Goal: Task Accomplishment & Management: Use online tool/utility

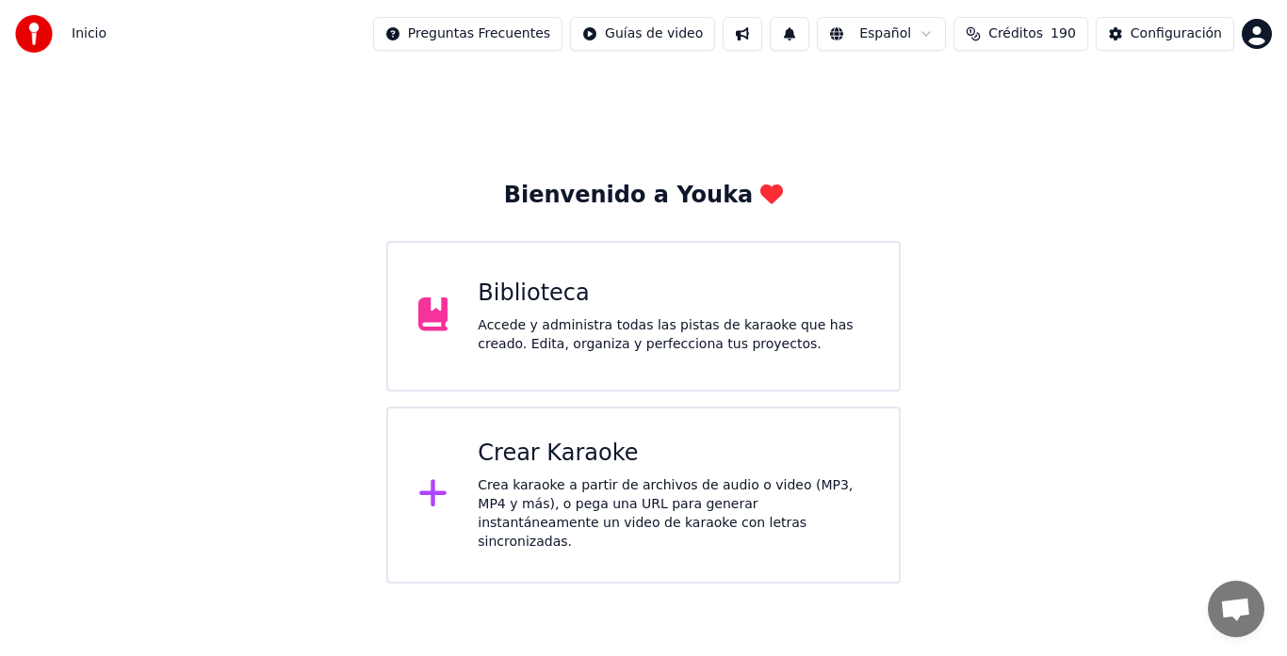
click at [614, 491] on div "Crea karaoke a partir de archivos de audio o video (MP3, MP4 y más), o pega una…" at bounding box center [673, 514] width 391 height 75
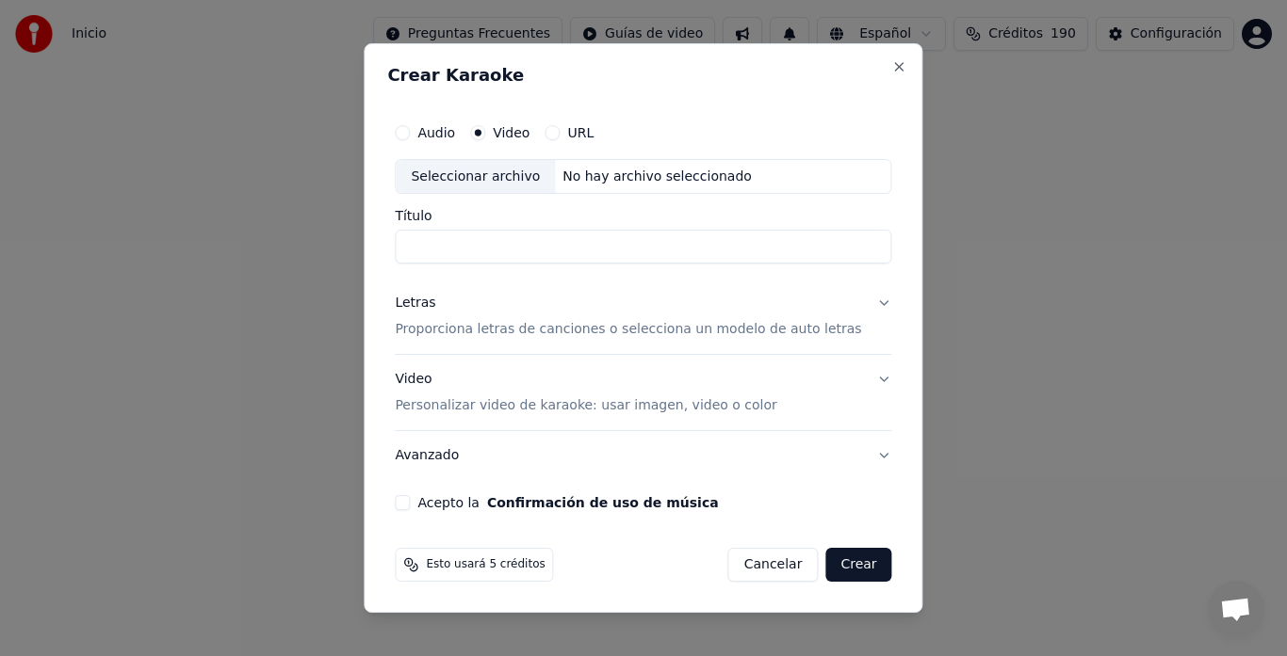
click at [496, 172] on div "Seleccionar archivo" at bounding box center [475, 177] width 159 height 34
type input "**********"
click at [434, 332] on p "Proporciona letras de canciones o selecciona un modelo de auto letras" at bounding box center [628, 330] width 466 height 19
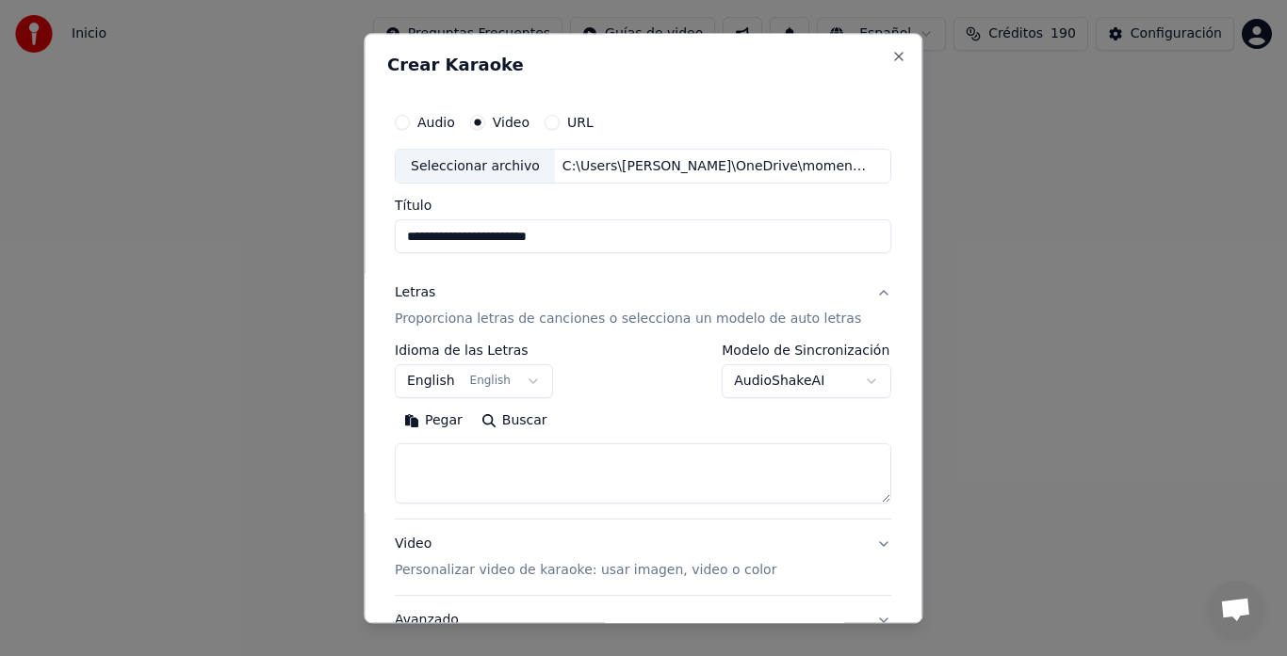
click at [444, 386] on button "English English" at bounding box center [474, 382] width 158 height 34
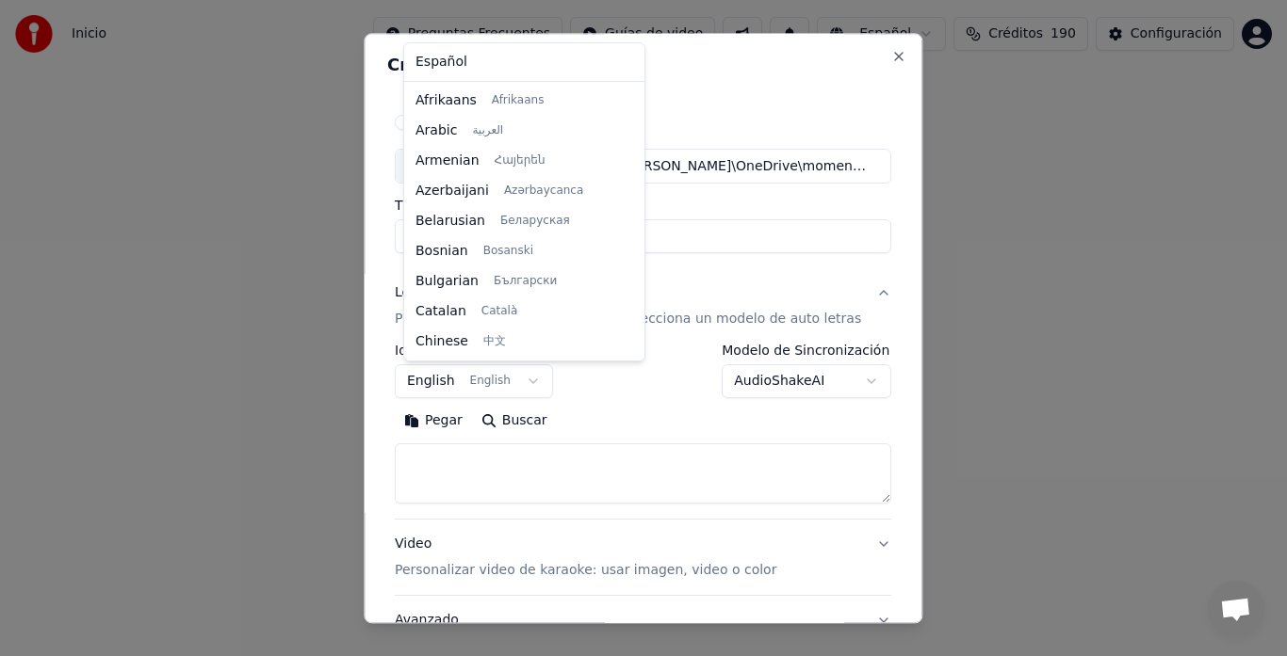
scroll to position [151, 0]
select select "**"
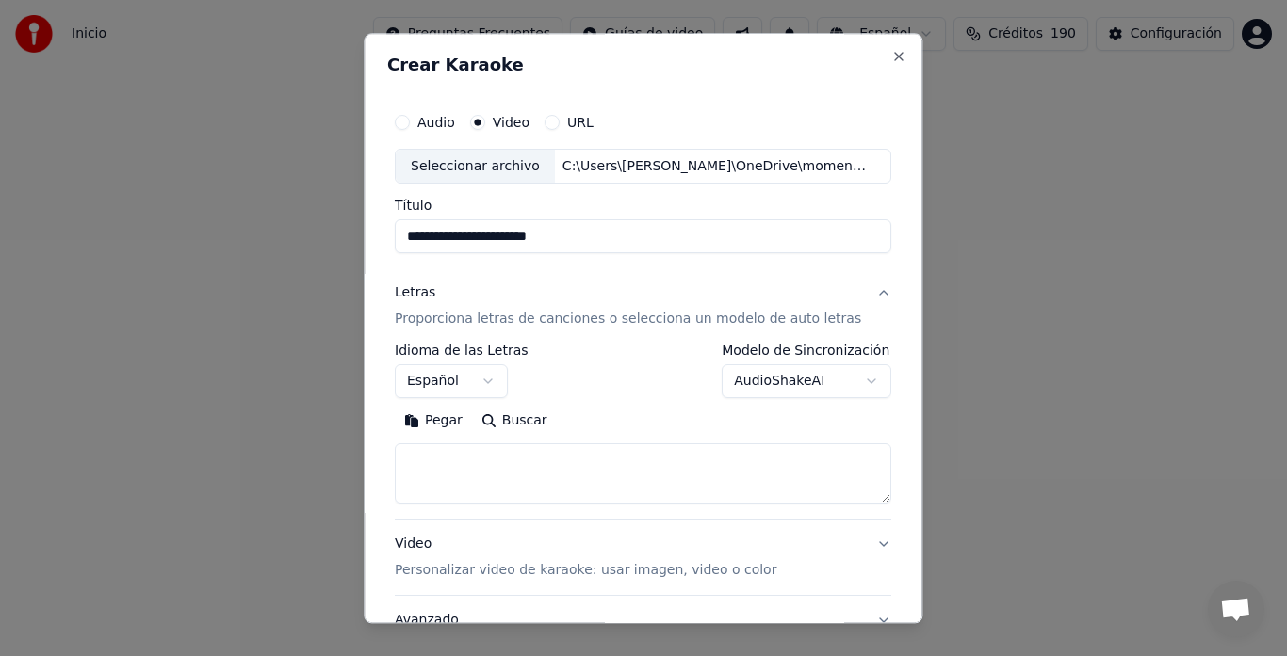
click at [440, 446] on textarea at bounding box center [643, 475] width 496 height 60
paste textarea "**********"
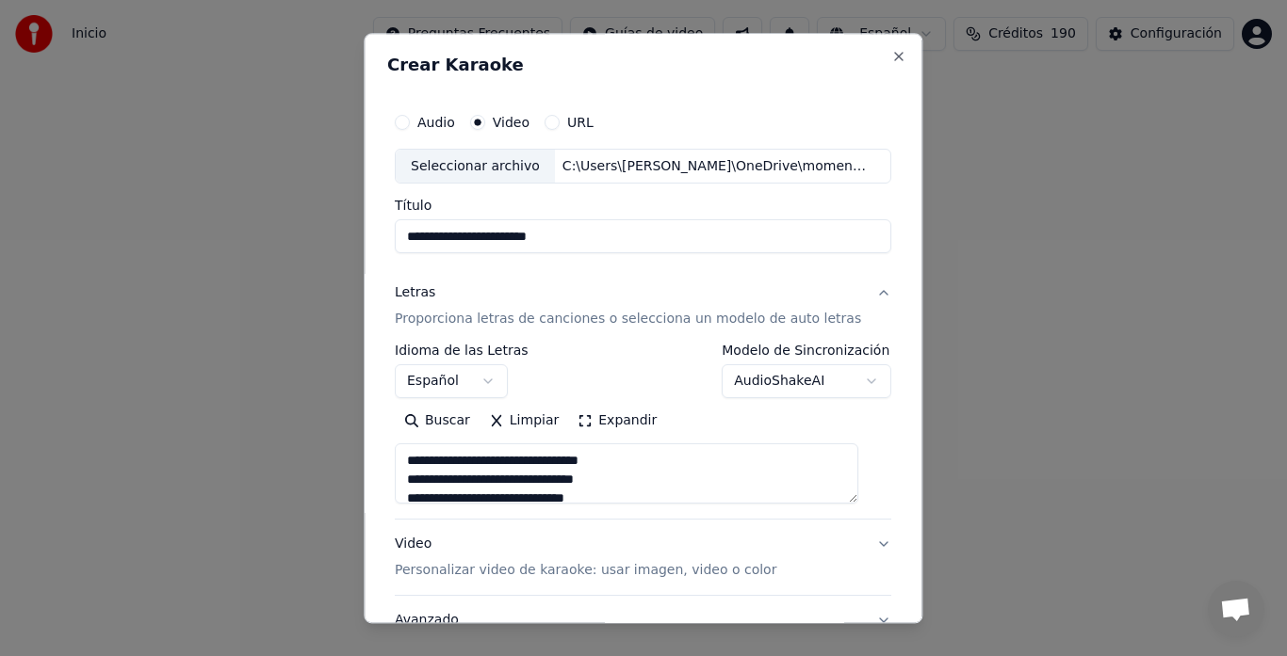
scroll to position [457, 0]
type textarea "**********"
click at [487, 565] on p "Personalizar video de karaoke: usar imagen, video o color" at bounding box center [585, 571] width 381 height 19
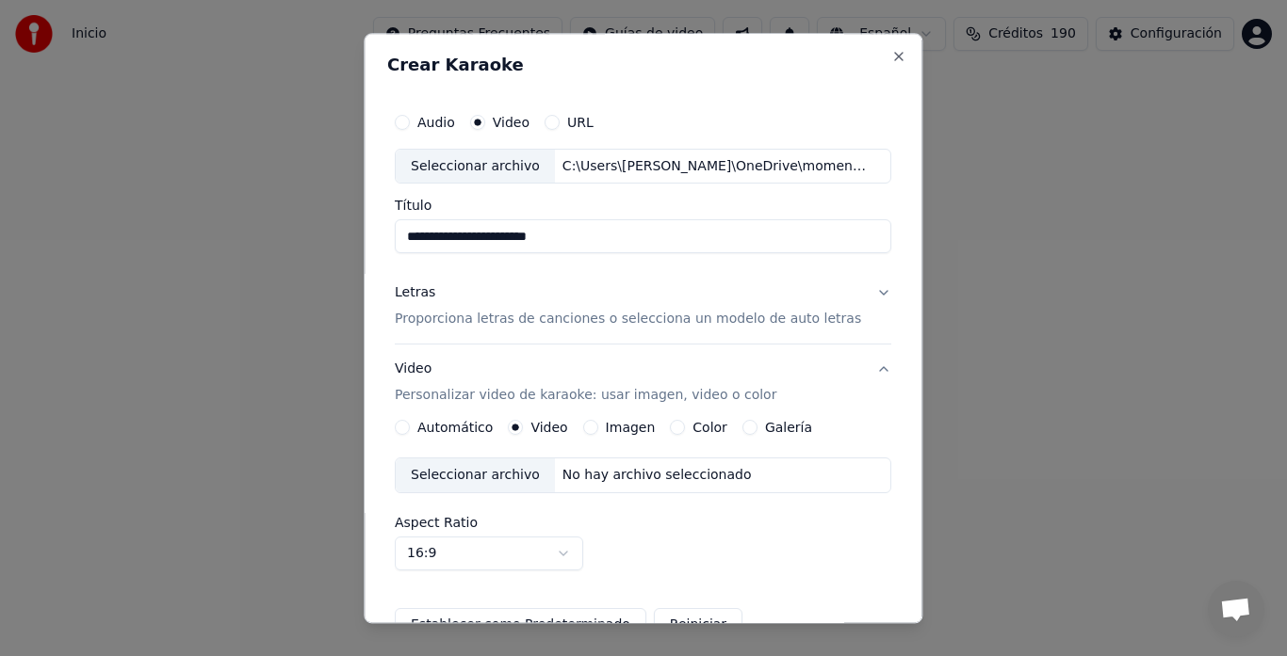
click at [597, 431] on button "Imagen" at bounding box center [590, 428] width 15 height 15
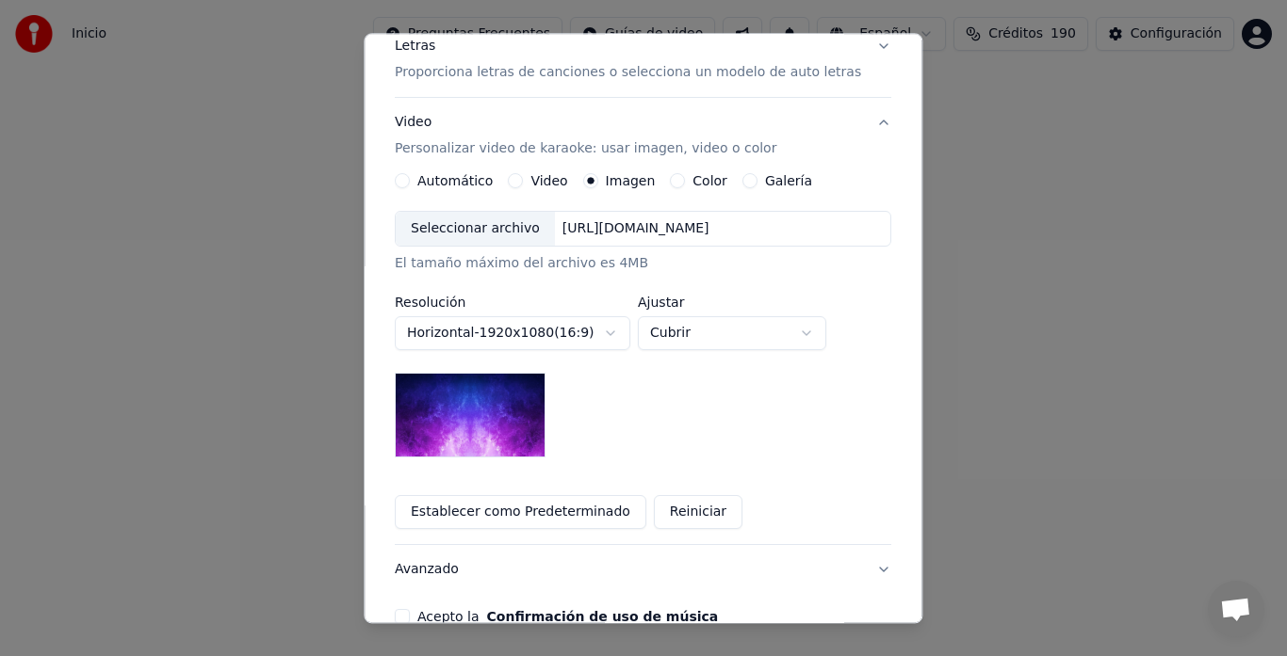
scroll to position [251, 0]
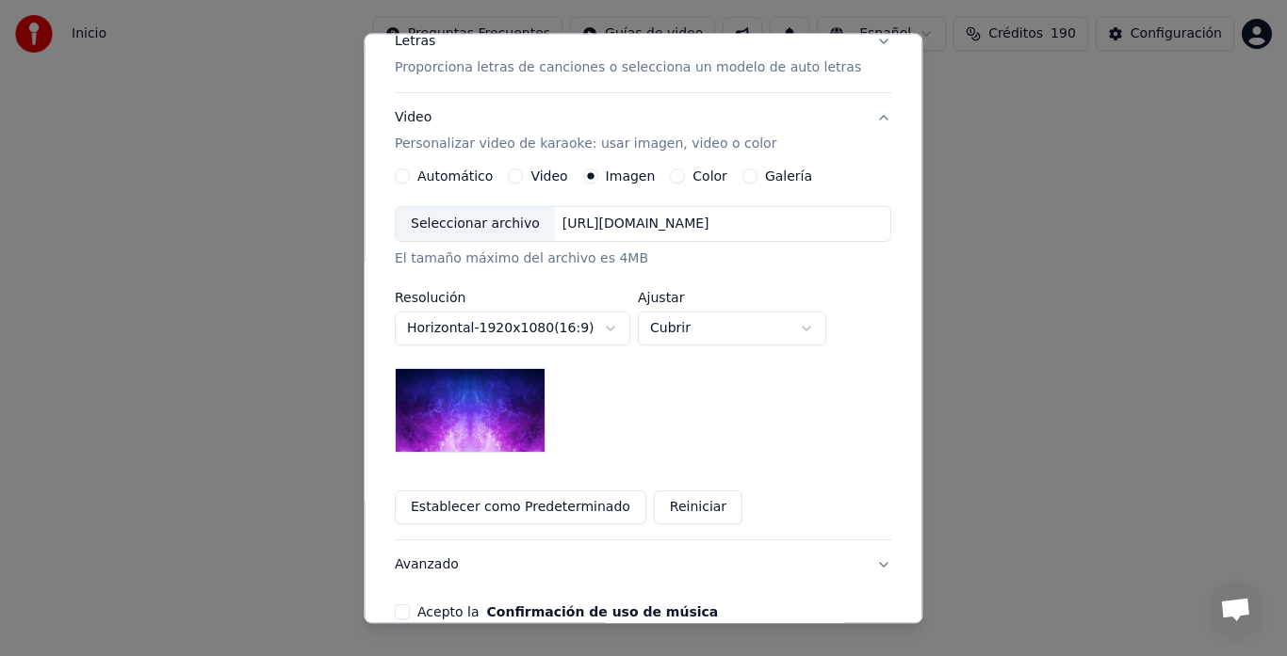
click at [448, 227] on div "Seleccionar archivo" at bounding box center [475, 225] width 159 height 34
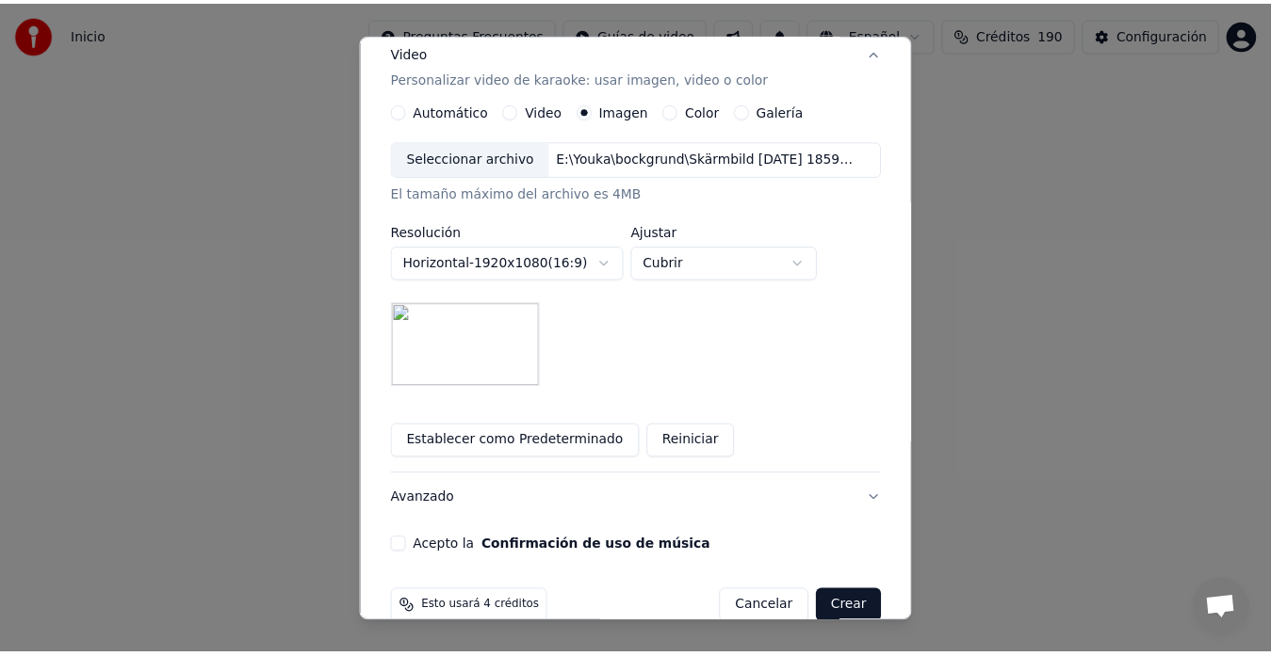
scroll to position [350, 0]
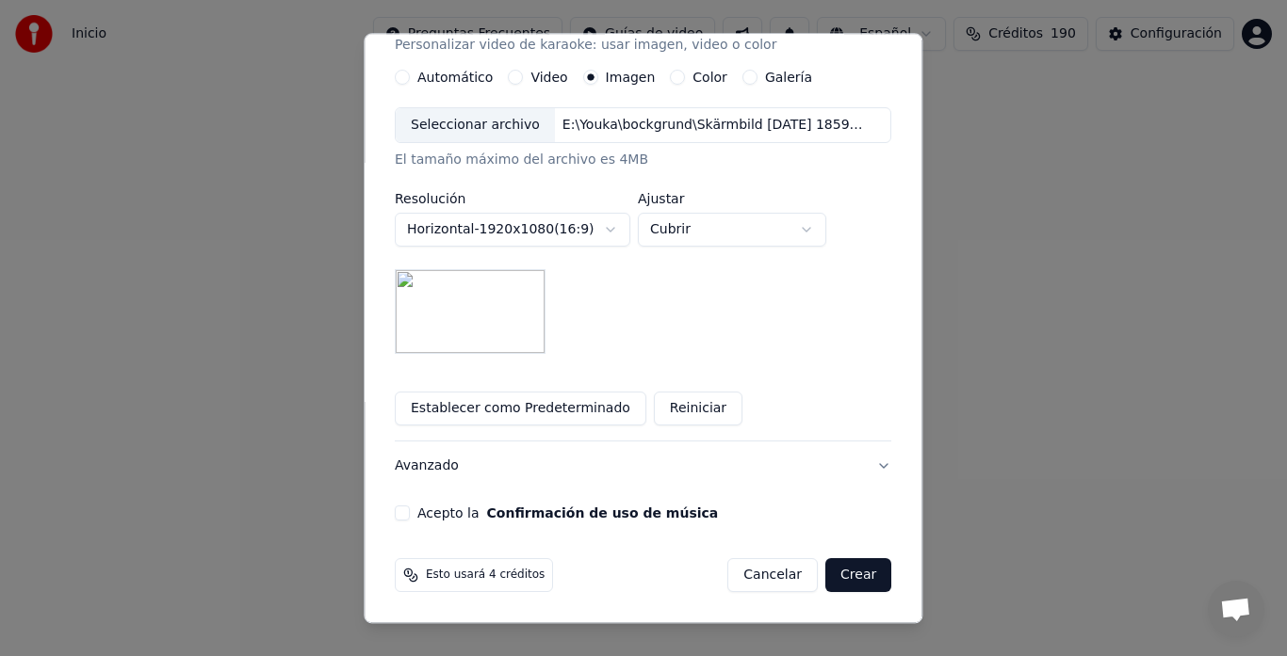
click at [410, 520] on button "Acepto la Confirmación de uso de música" at bounding box center [402, 514] width 15 height 15
click at [838, 574] on button "Crear" at bounding box center [858, 576] width 66 height 34
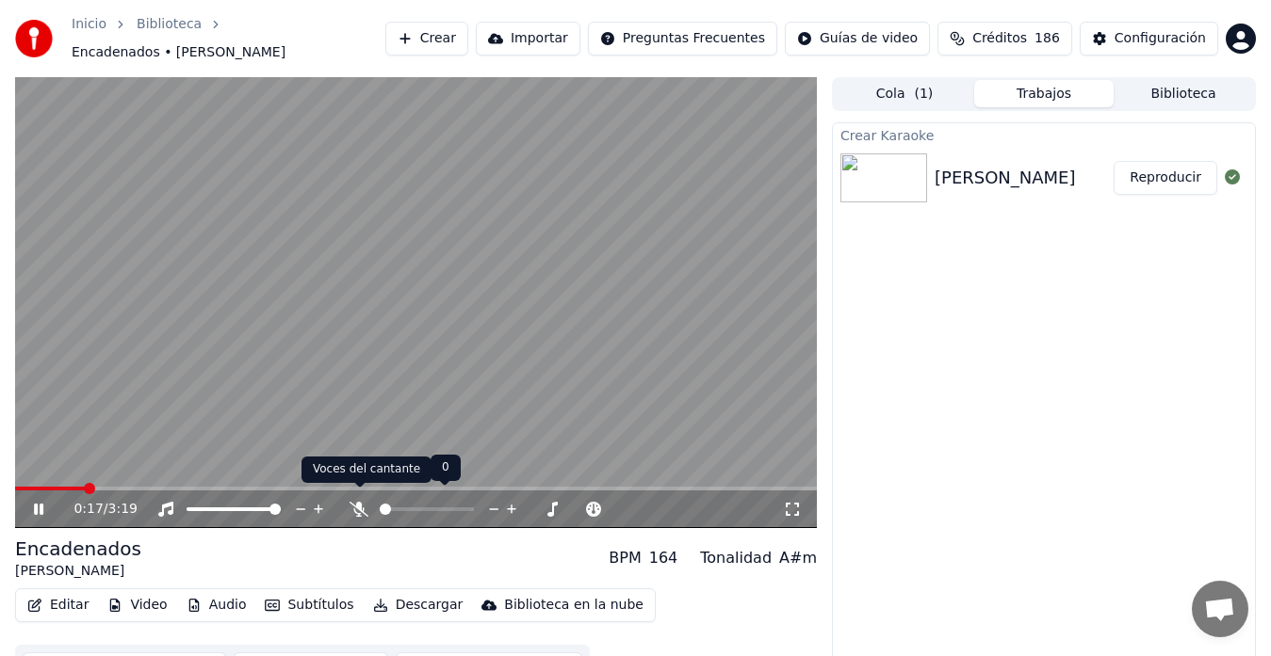
click at [359, 502] on icon at bounding box center [358, 509] width 19 height 15
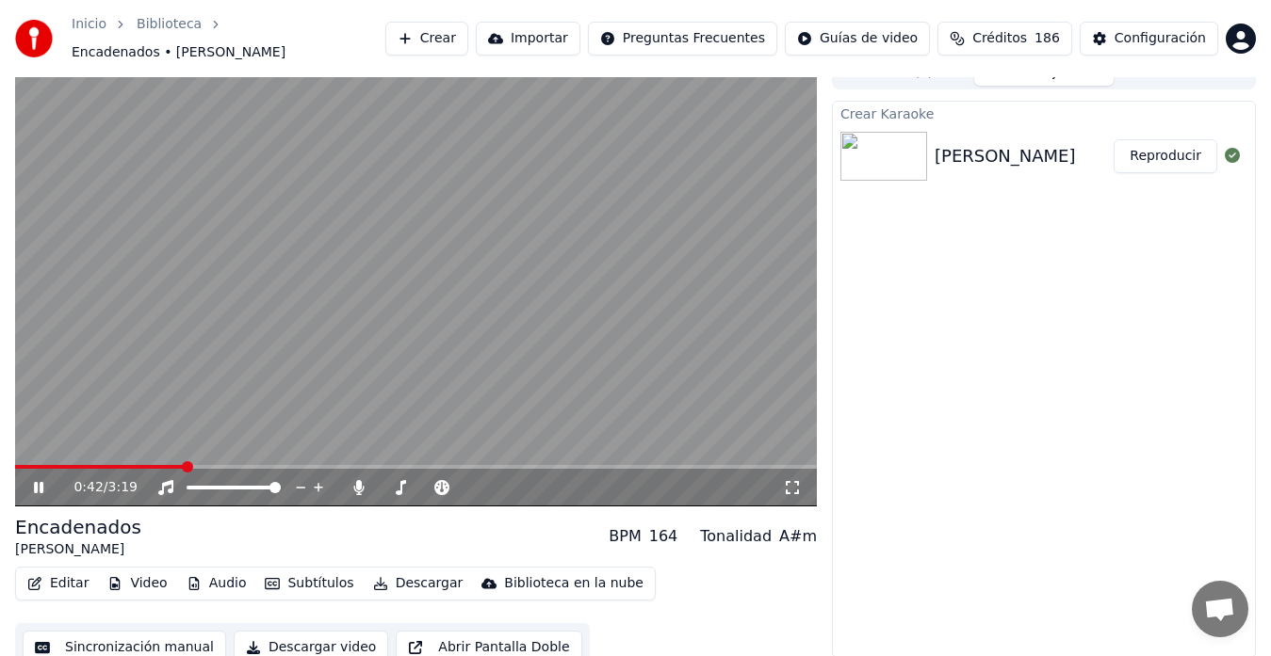
scroll to position [28, 0]
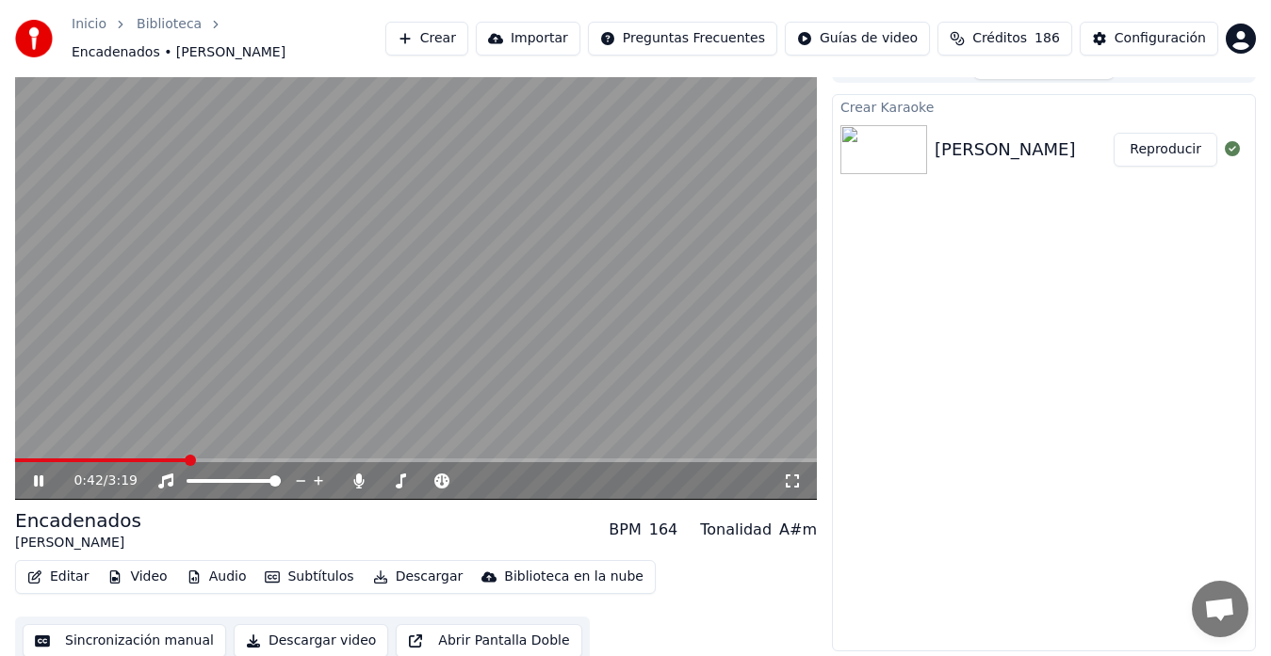
click at [135, 632] on button "Sincronización manual" at bounding box center [124, 641] width 203 height 34
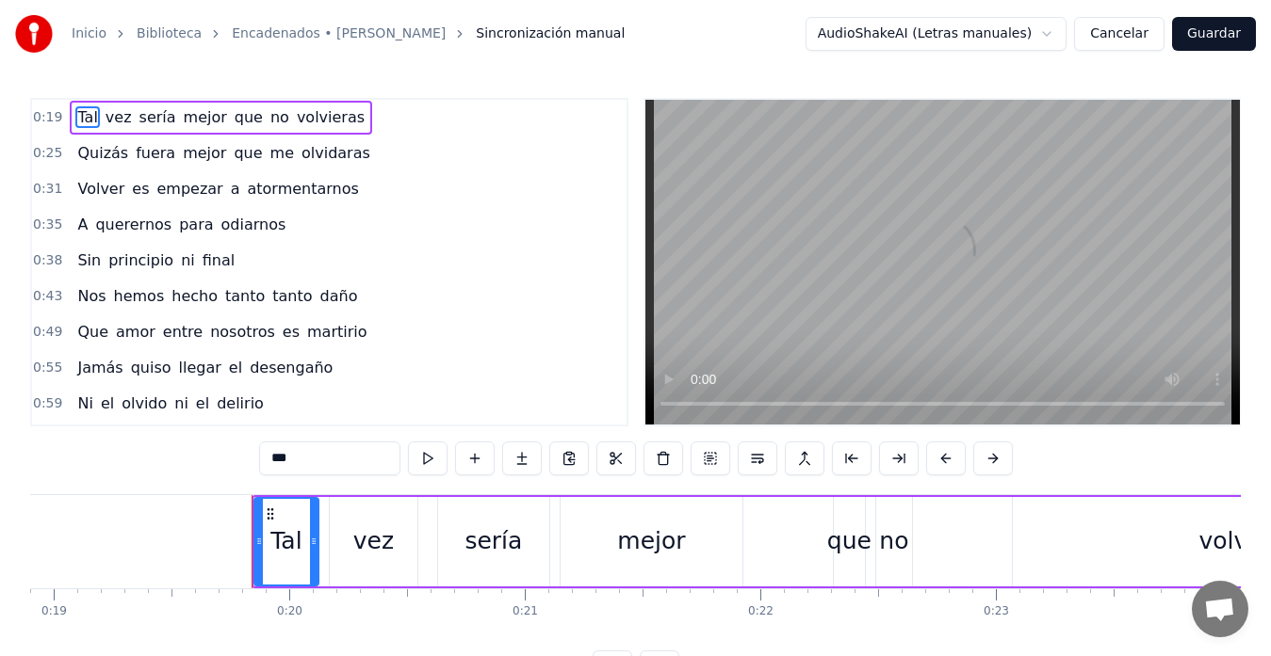
scroll to position [0, 4576]
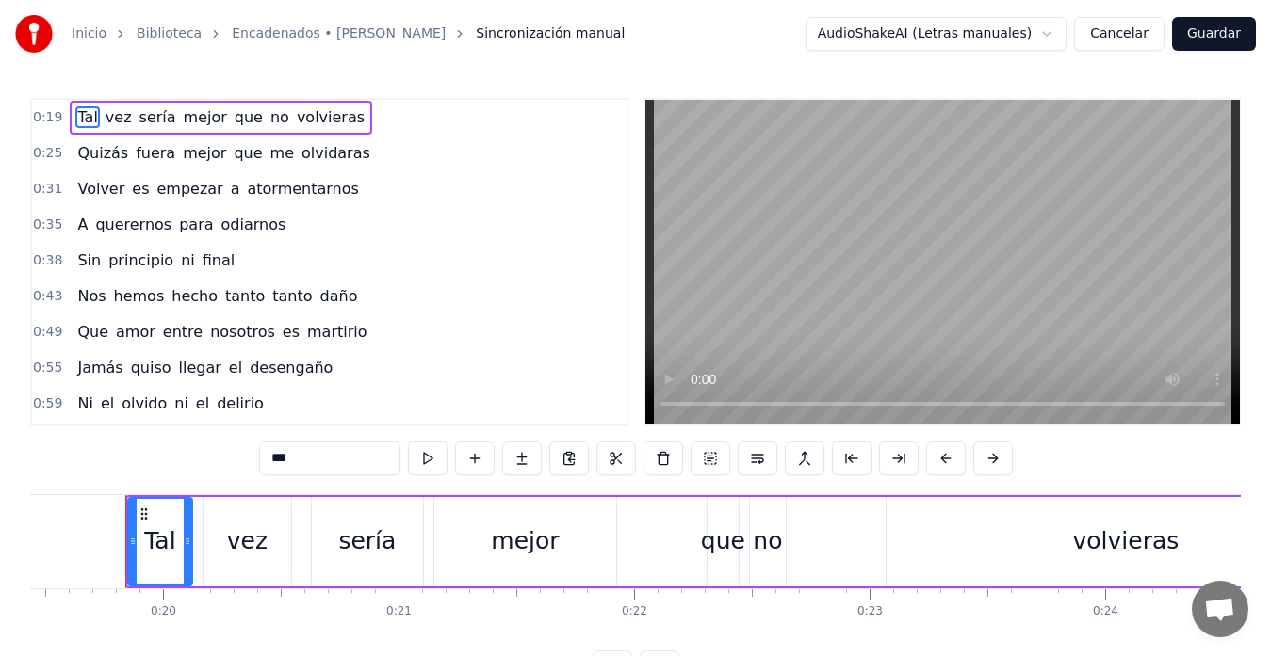
click at [22, 538] on div "Inicio Biblioteca Encadenados • [PERSON_NAME] manual AudioShakeAI (Letras manua…" at bounding box center [635, 342] width 1271 height 685
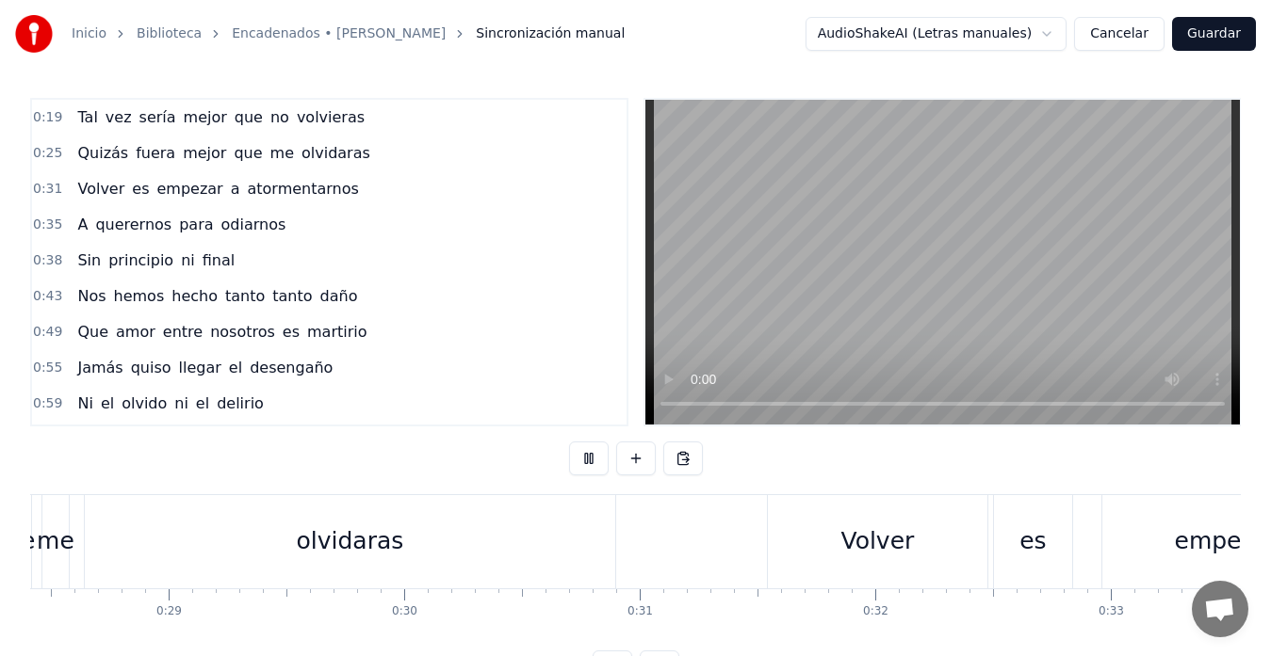
scroll to position [0, 6671]
click at [83, 108] on span "Tal" at bounding box center [87, 117] width 24 height 22
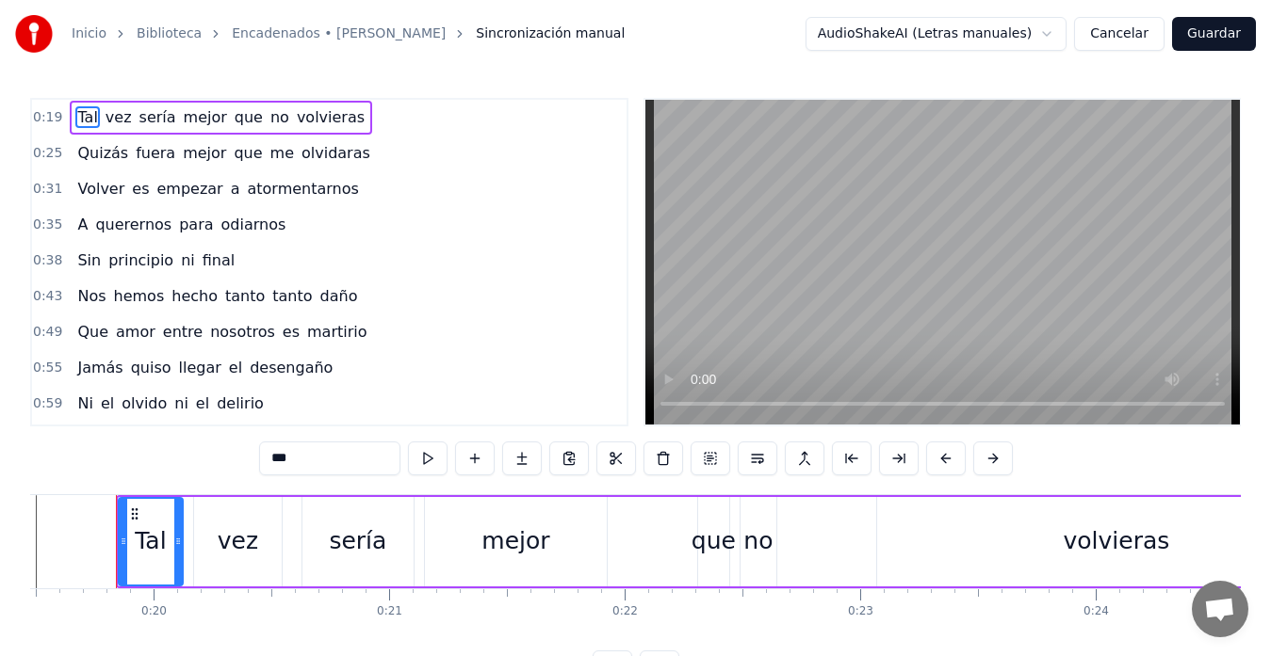
scroll to position [0, 4576]
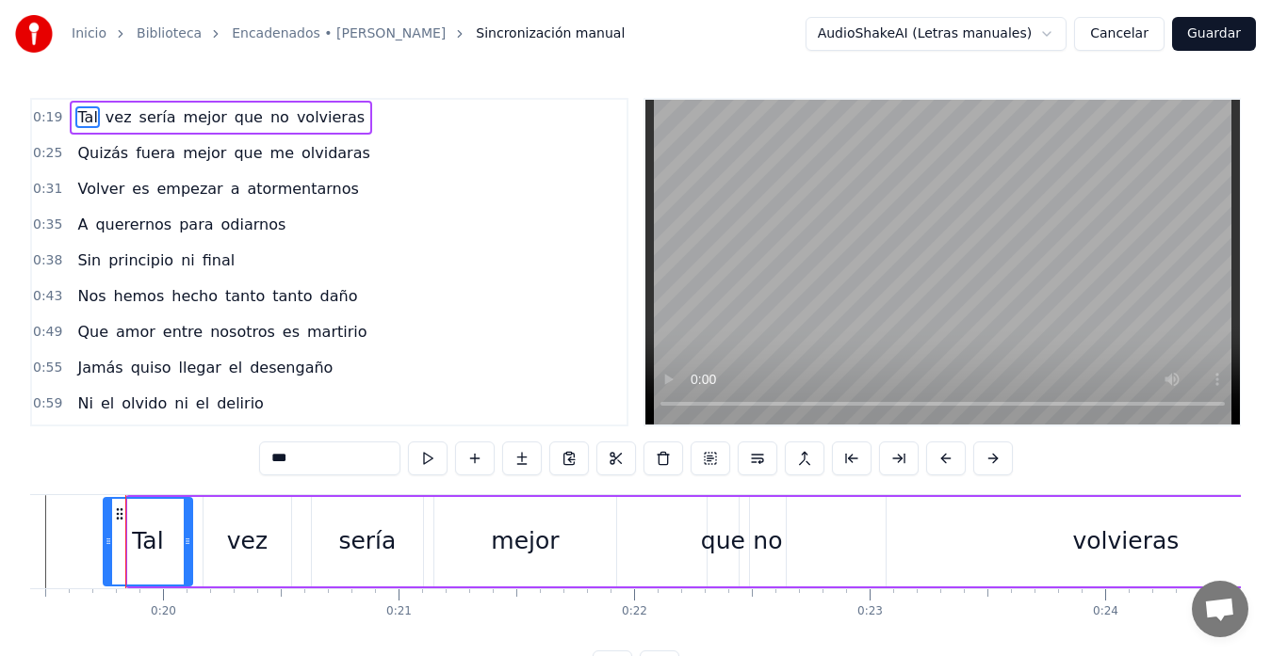
drag, startPoint x: 133, startPoint y: 541, endPoint x: 108, endPoint y: 545, distance: 24.9
click at [108, 545] on icon at bounding box center [109, 541] width 8 height 15
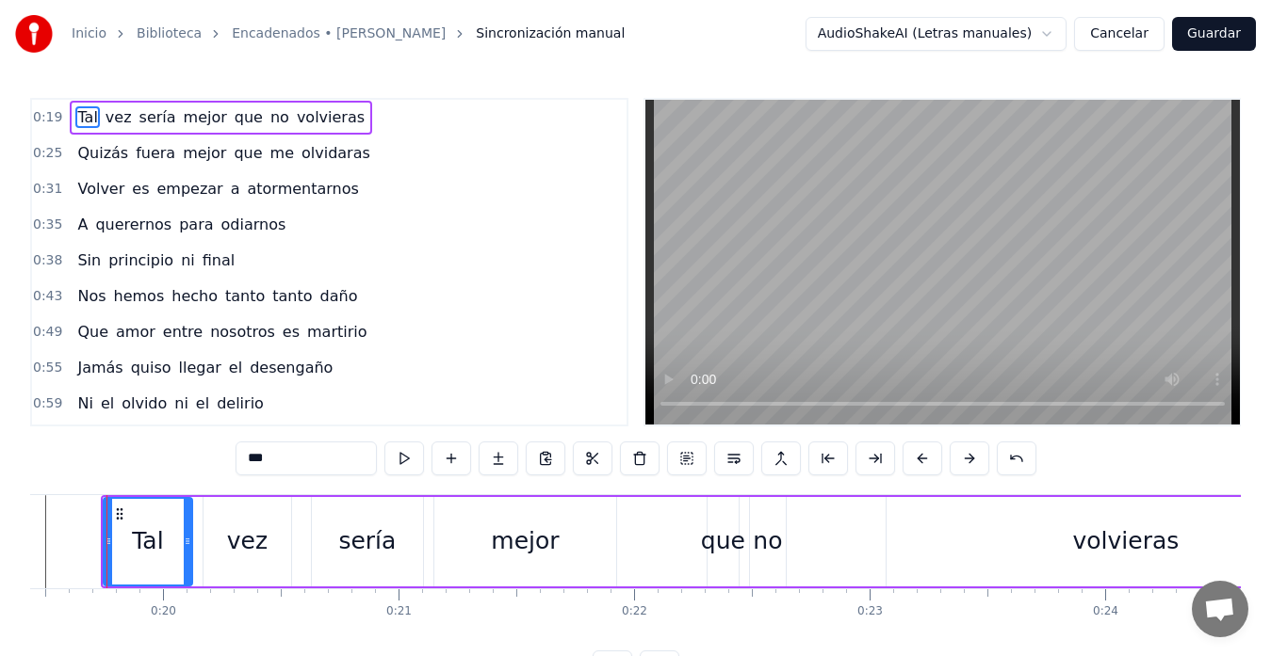
scroll to position [0, 4558]
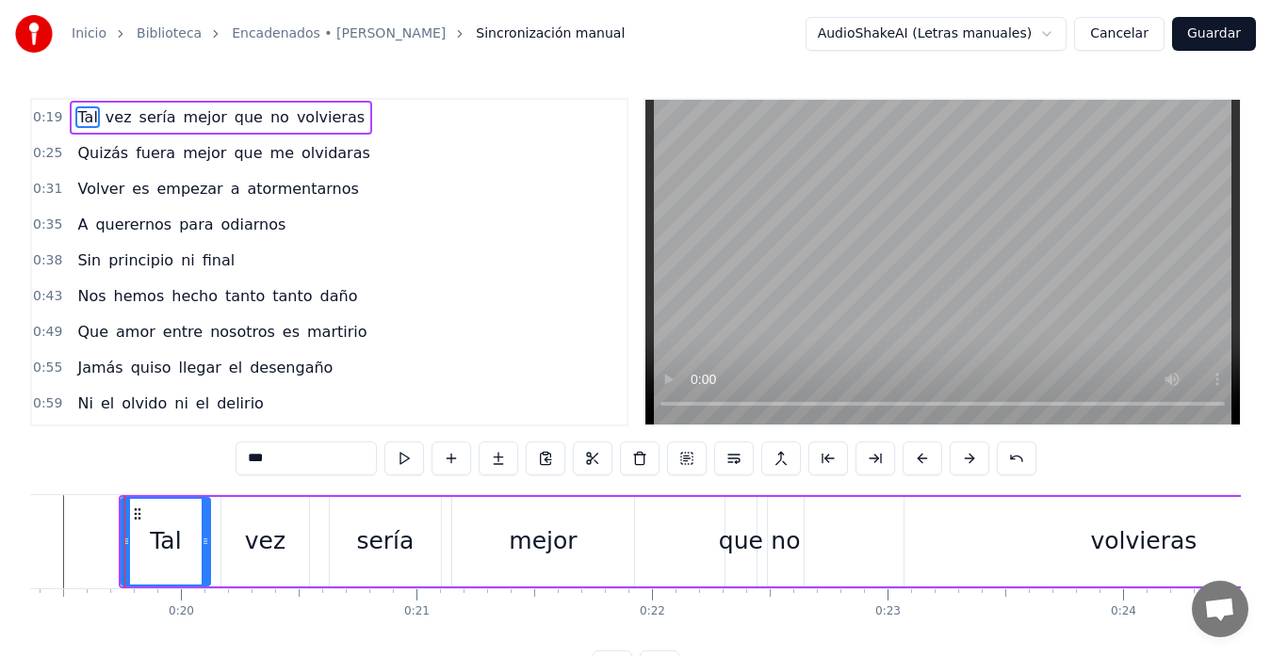
click at [28, 546] on div "Inicio Biblioteca Encadenados • [PERSON_NAME] manual AudioShakeAI (Letras manua…" at bounding box center [635, 342] width 1271 height 685
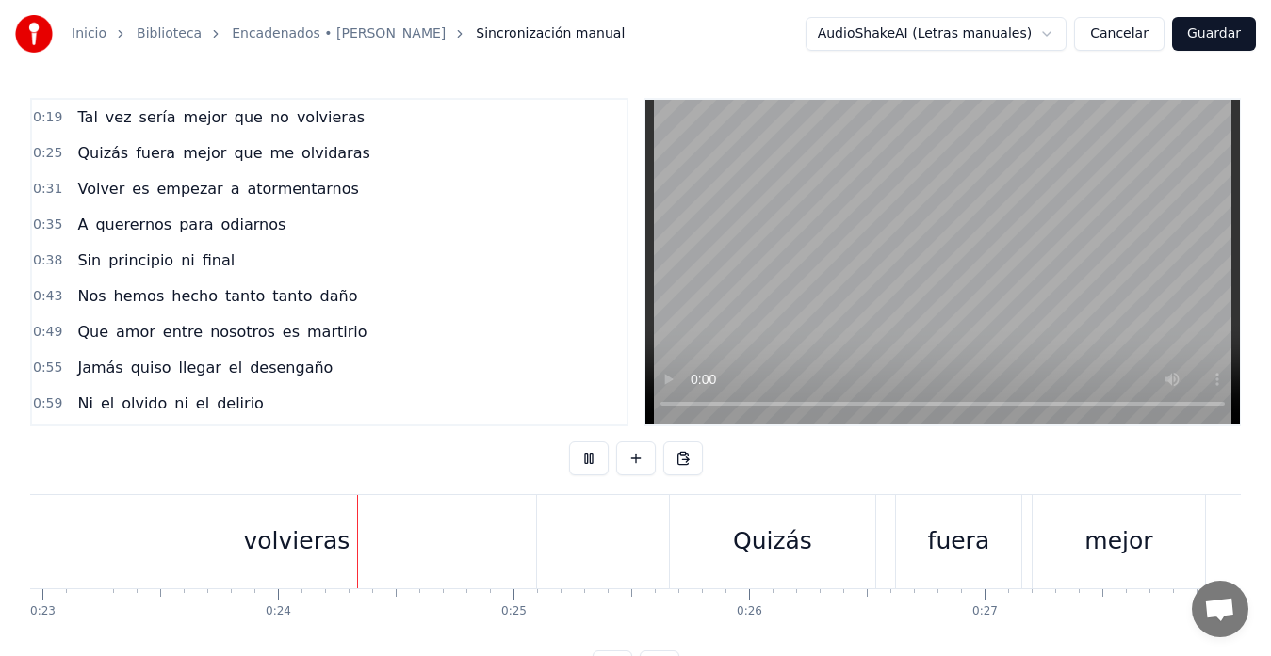
scroll to position [0, 5499]
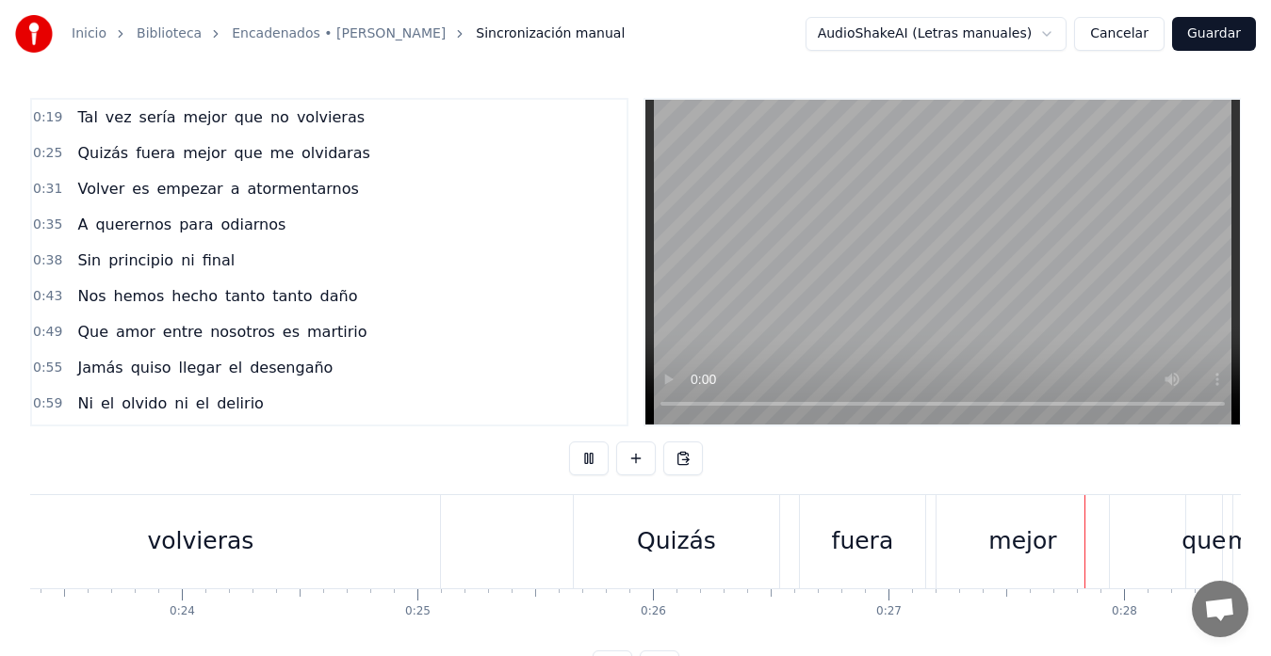
click at [1205, 39] on button "Guardar" at bounding box center [1214, 34] width 84 height 34
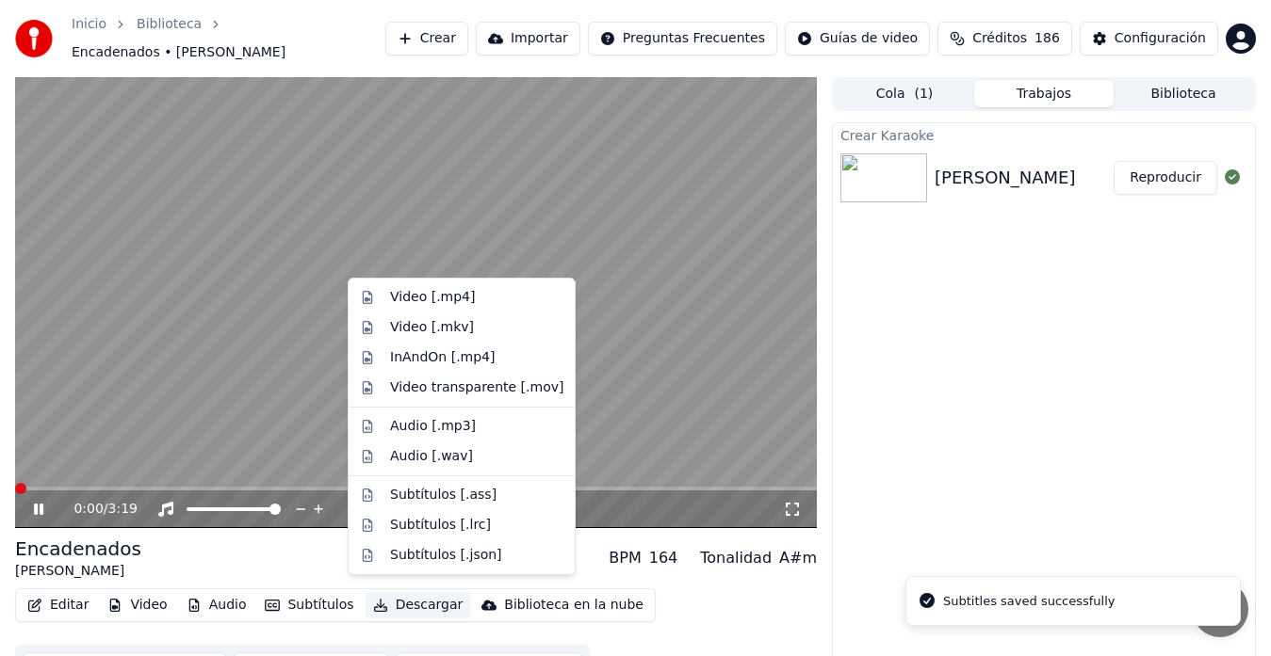
click at [402, 593] on button "Descargar" at bounding box center [417, 605] width 105 height 26
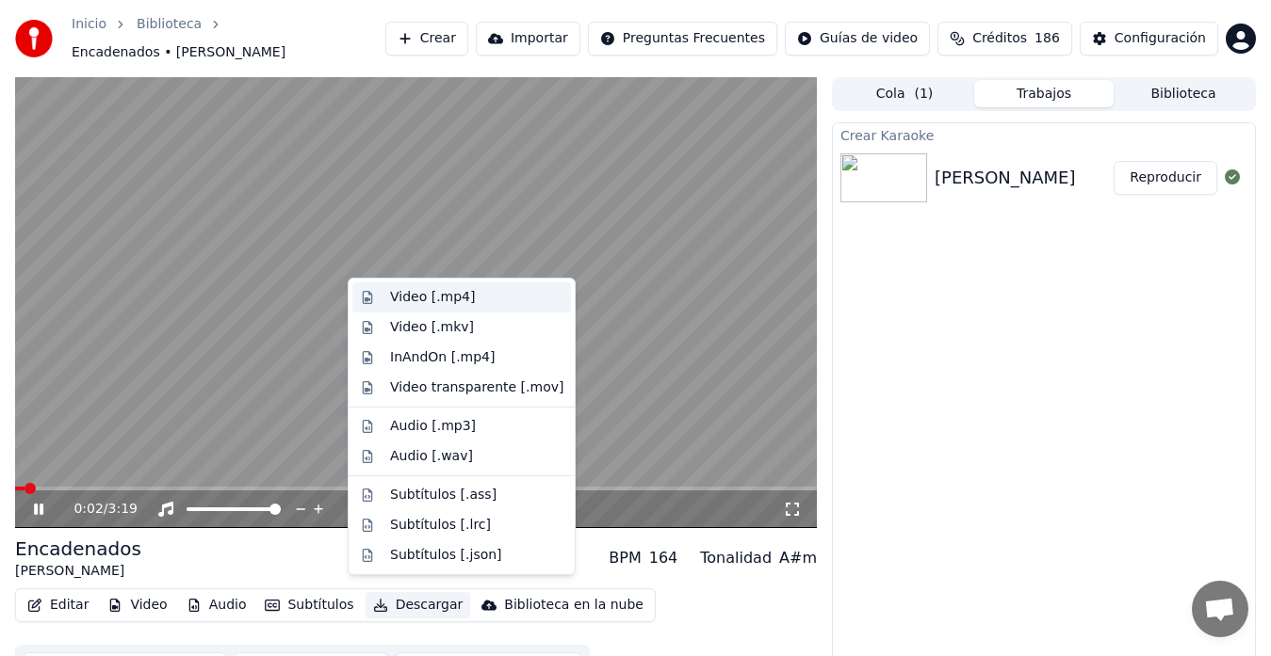
click at [390, 296] on div "Video [.mp4]" at bounding box center [461, 298] width 219 height 30
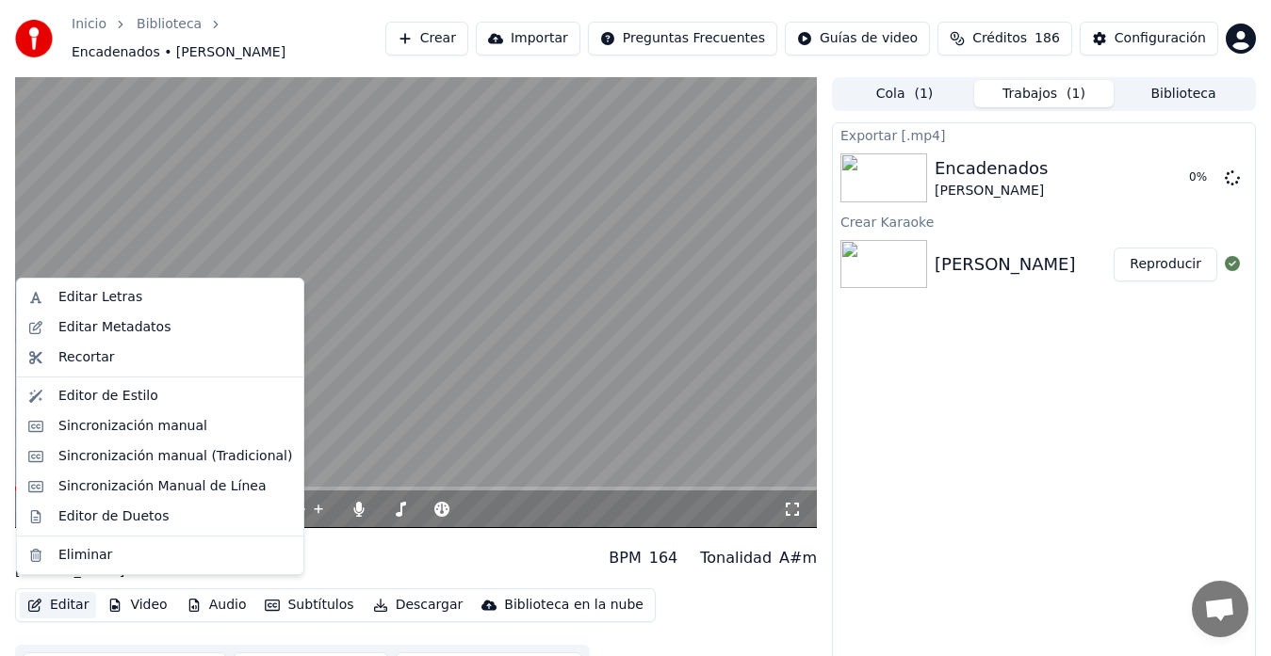
click at [29, 599] on icon "button" at bounding box center [34, 605] width 13 height 13
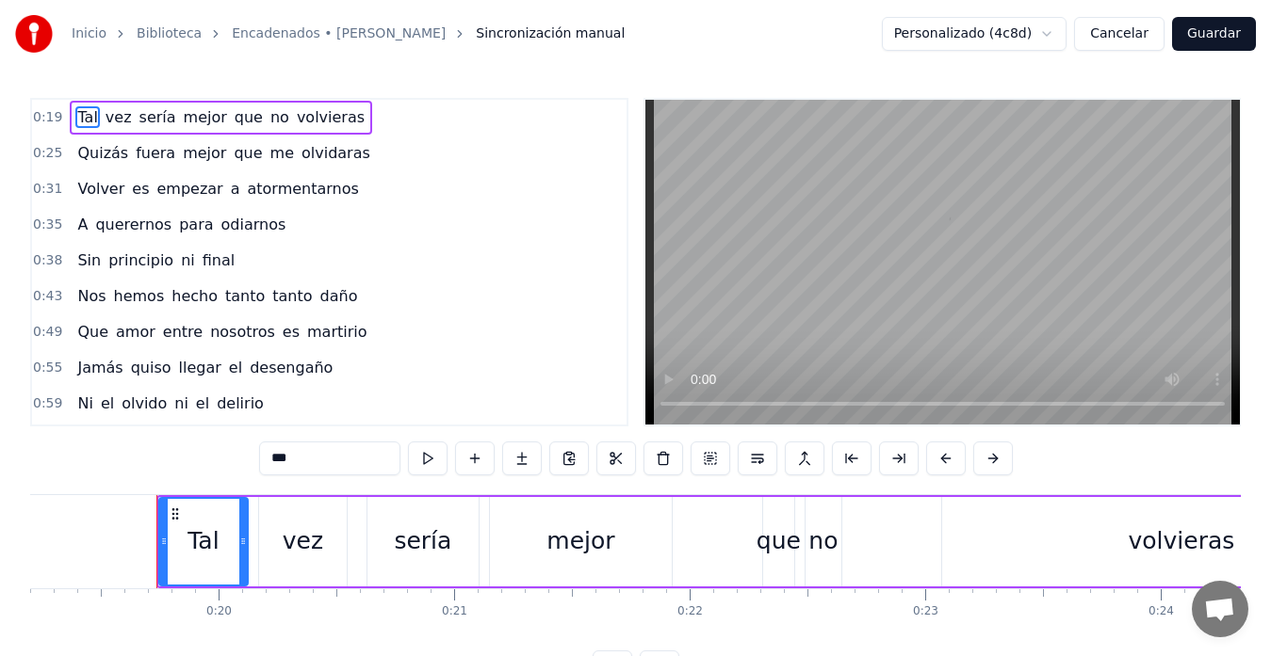
scroll to position [0, 4552]
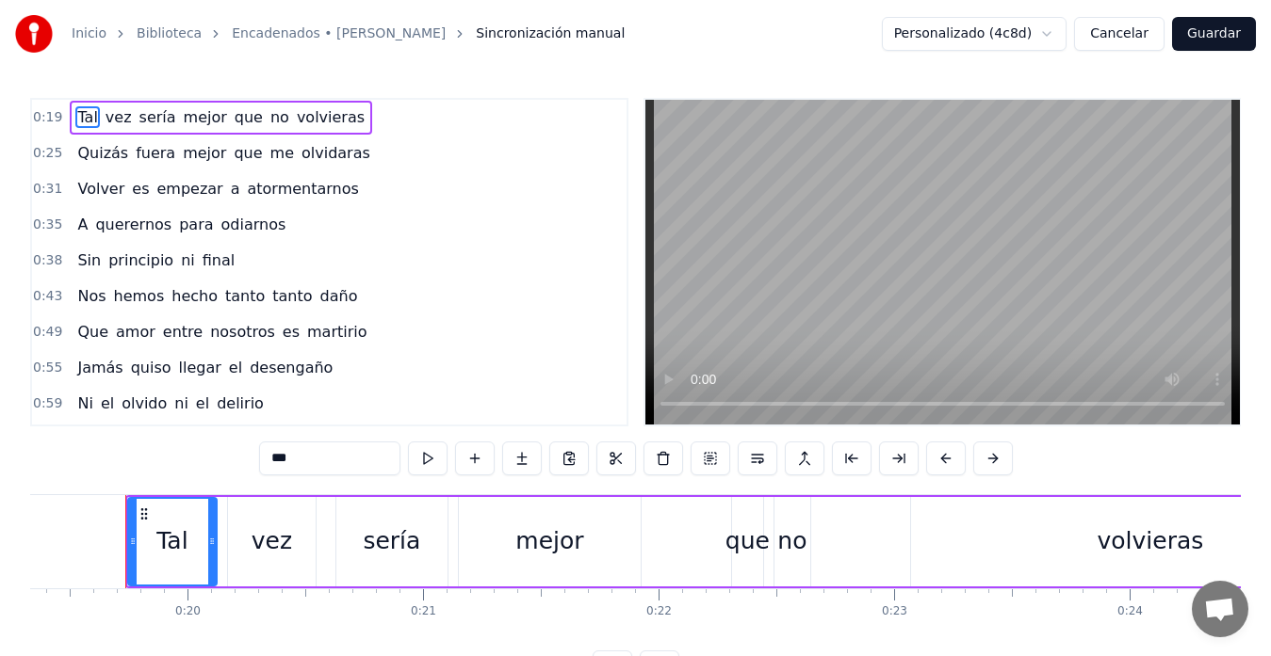
click at [1095, 28] on button "Cancelar" at bounding box center [1119, 34] width 90 height 34
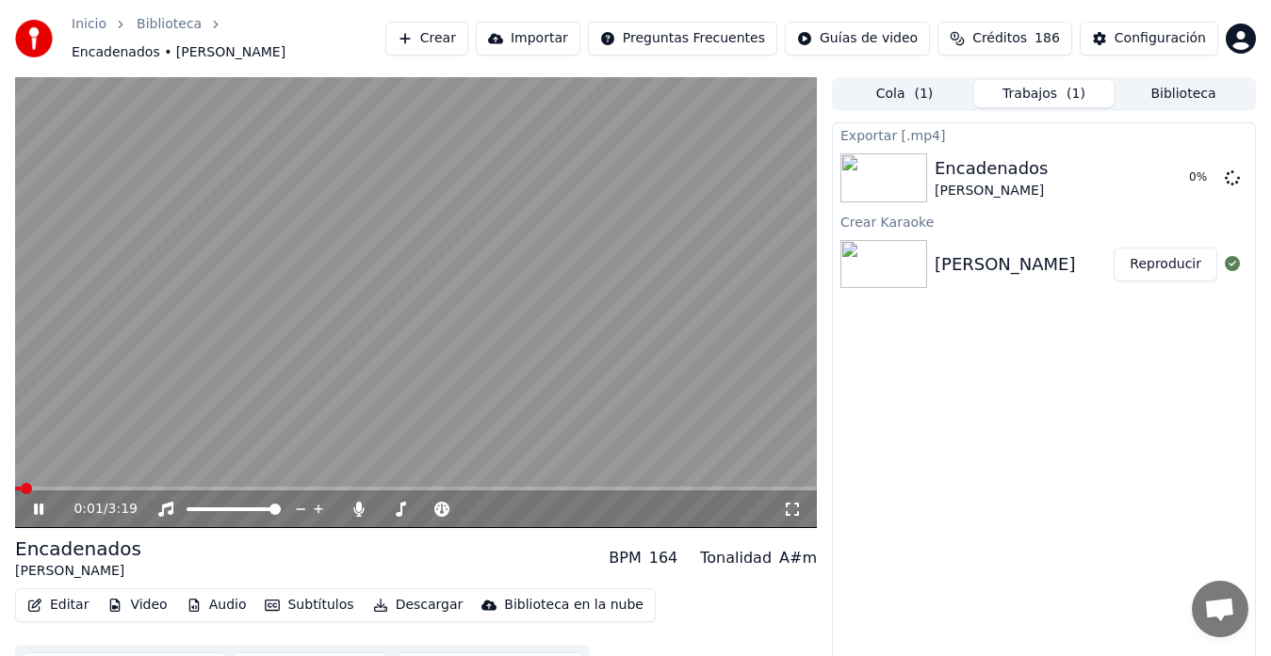
click at [43, 504] on icon at bounding box center [38, 509] width 9 height 11
